Goal: Transaction & Acquisition: Purchase product/service

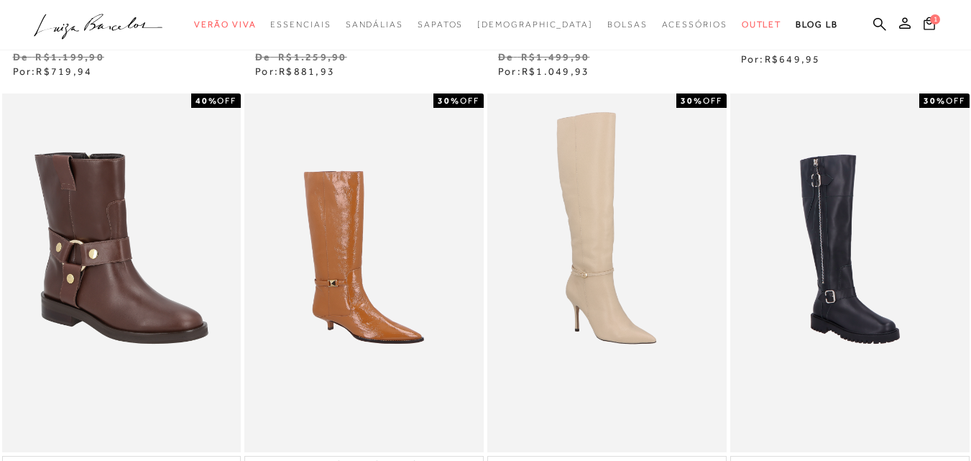
scroll to position [510, 0]
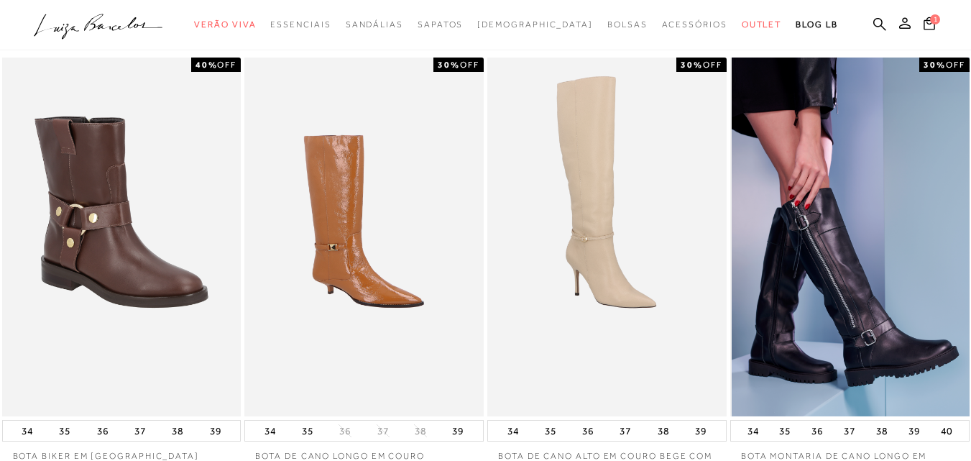
click at [862, 176] on img at bounding box center [851, 236] width 238 height 359
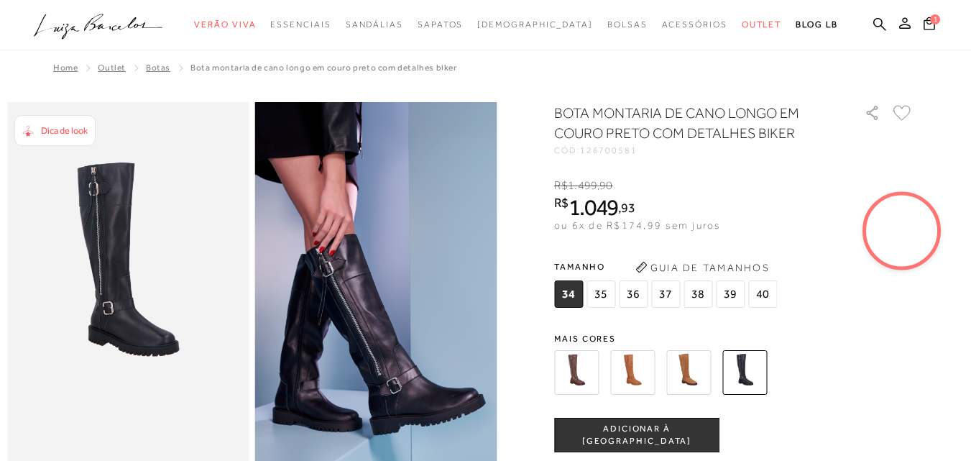
click at [637, 372] on img at bounding box center [632, 372] width 45 height 45
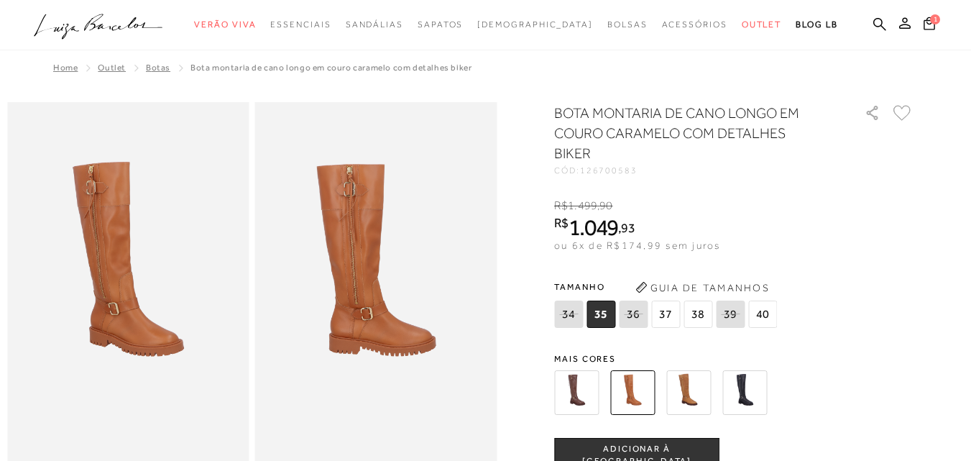
click at [571, 374] on img at bounding box center [576, 392] width 45 height 45
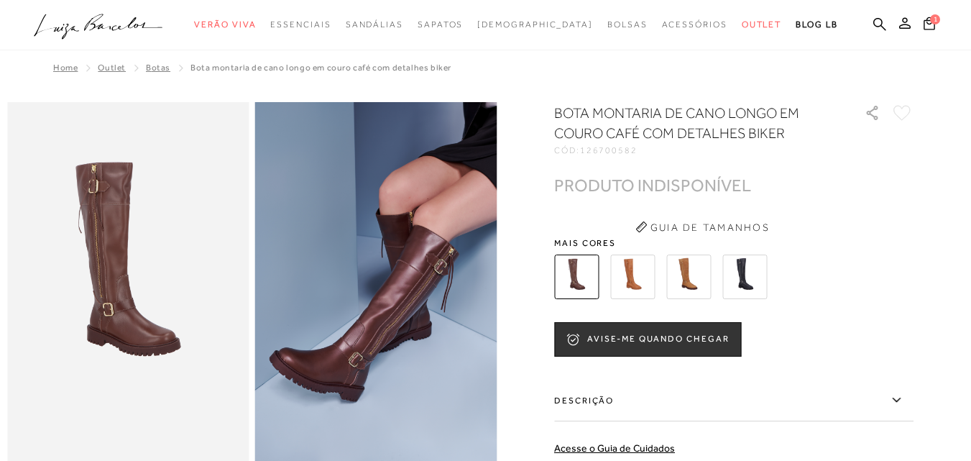
click at [650, 268] on img at bounding box center [632, 276] width 45 height 45
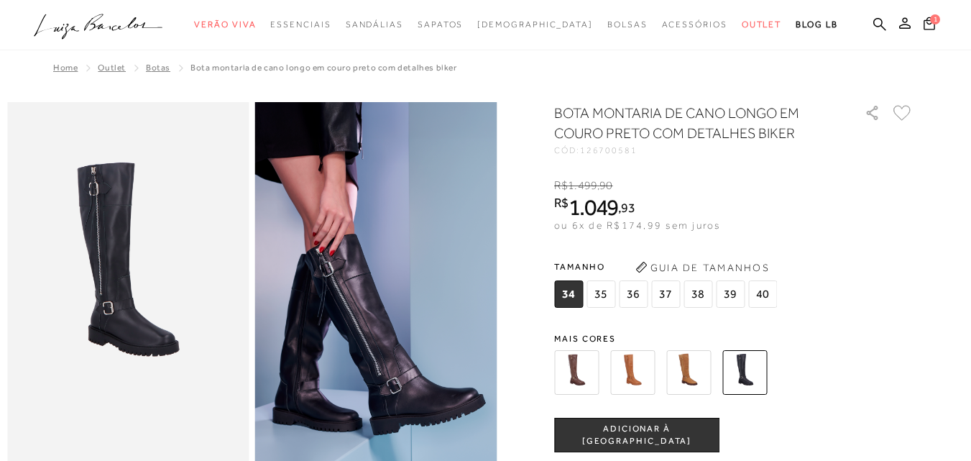
scroll to position [510, 0]
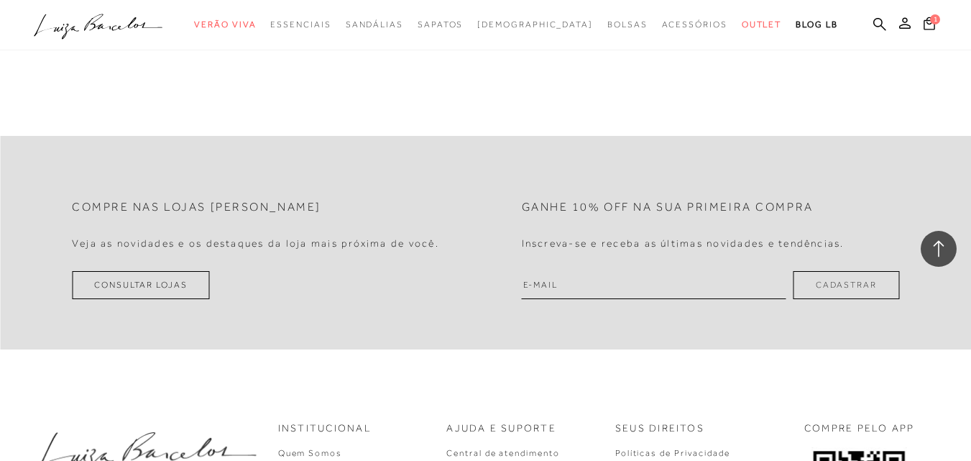
scroll to position [2972, 0]
